Goal: Check status

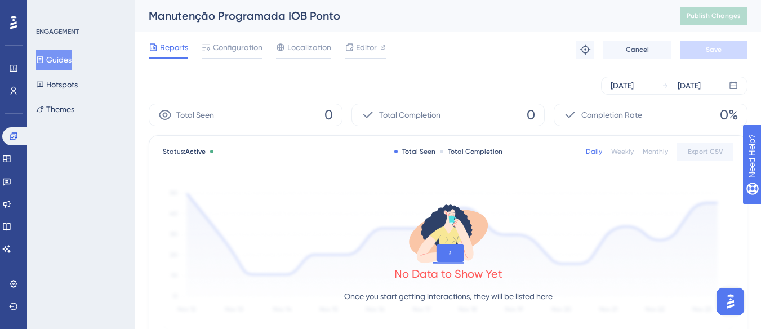
click at [427, 72] on div "[DATE] [DATE]" at bounding box center [448, 86] width 599 height 36
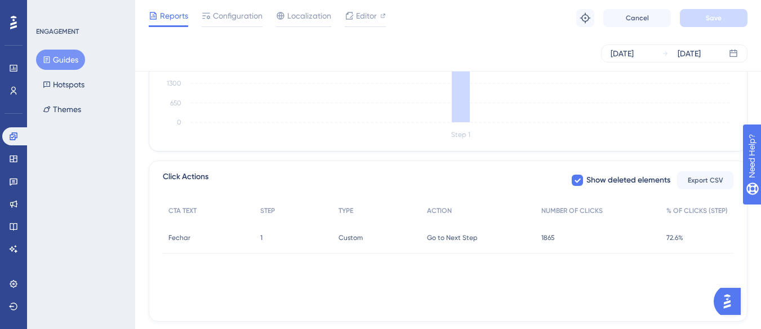
scroll to position [329, 0]
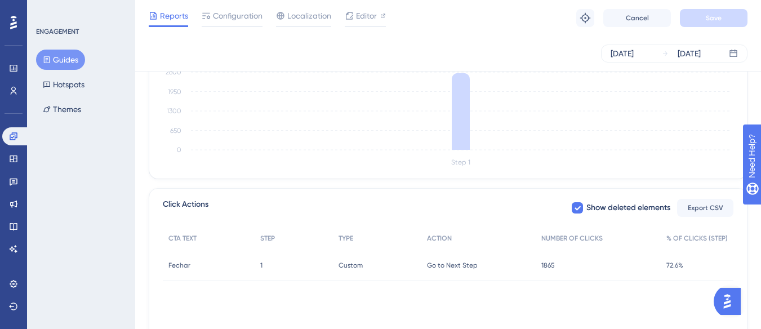
click at [548, 265] on span "1865" at bounding box center [549, 265] width 14 height 9
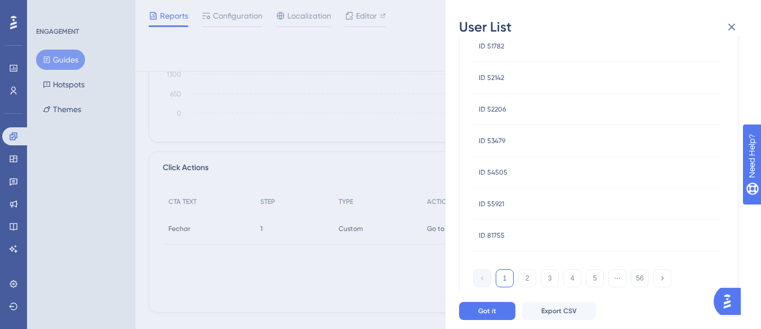
scroll to position [385, 0]
click at [530, 283] on button "2" at bounding box center [528, 278] width 18 height 18
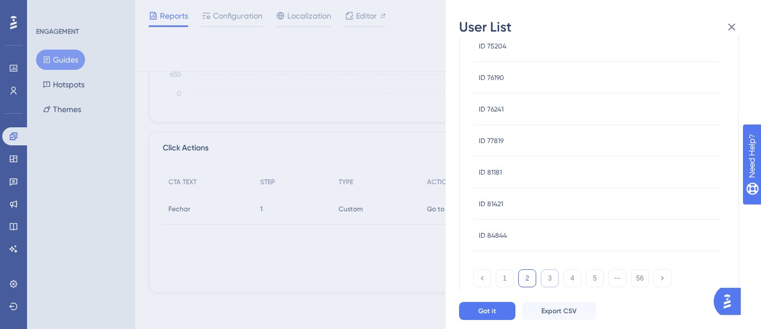
click at [550, 277] on button "3" at bounding box center [550, 278] width 18 height 18
click at [510, 279] on button "1" at bounding box center [505, 278] width 18 height 18
click at [421, 276] on div "User List 9/15/2025 - 9/16/2025 USER ID ID 29075 ID 29075 ID 40378 ID 40378 ID …" at bounding box center [380, 164] width 761 height 329
